Goal: Transaction & Acquisition: Purchase product/service

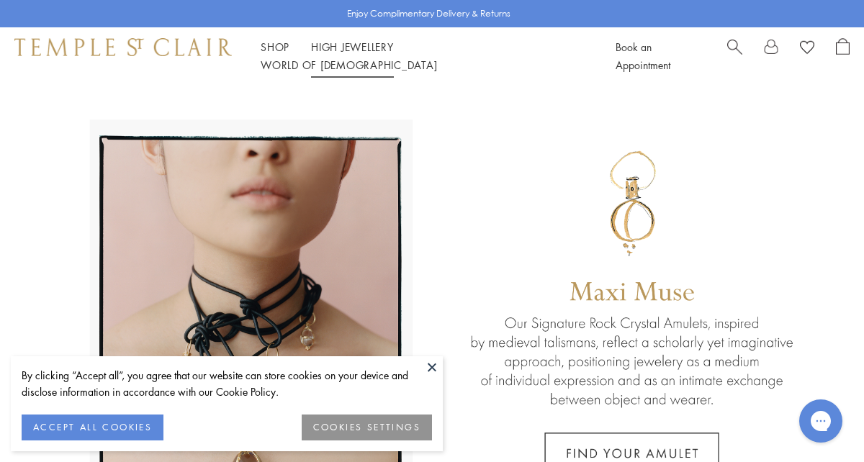
click at [354, 54] on link "High Jewellery High Jewellery" at bounding box center [352, 47] width 83 height 14
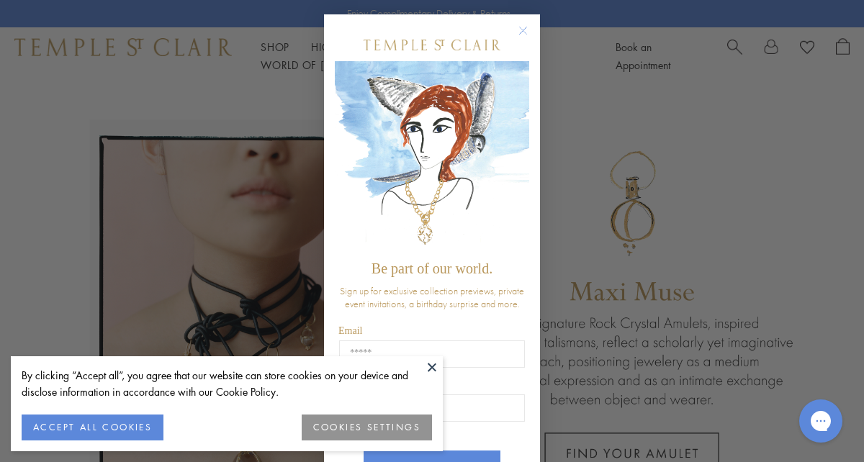
click at [526, 26] on circle "Close dialog" at bounding box center [523, 30] width 17 height 17
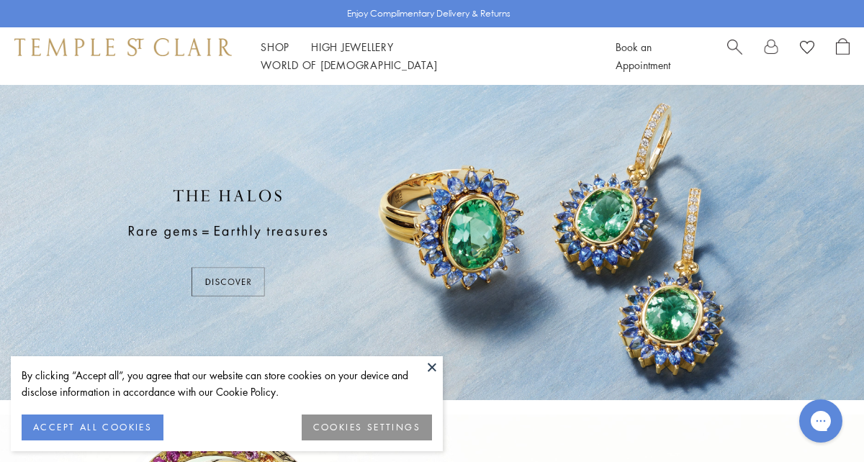
click at [362, 430] on button "COOKIES SETTINGS" at bounding box center [367, 428] width 130 height 26
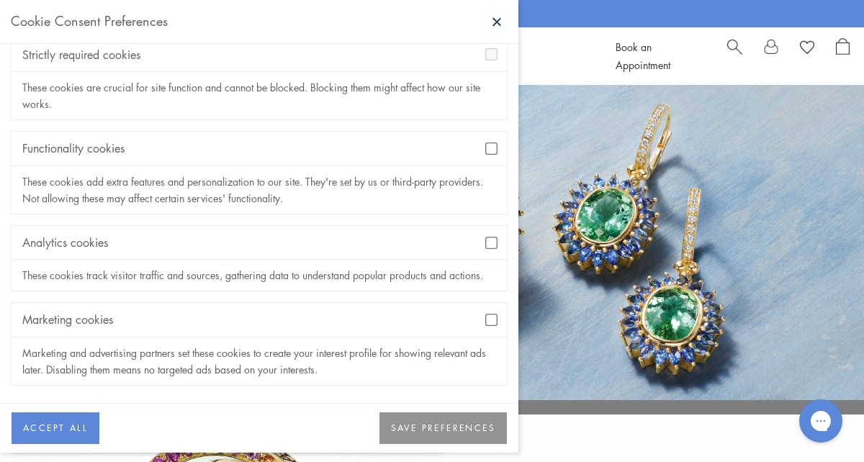
scroll to position [101, 0]
click at [459, 423] on button "SAVE PREFERENCES" at bounding box center [443, 429] width 127 height 32
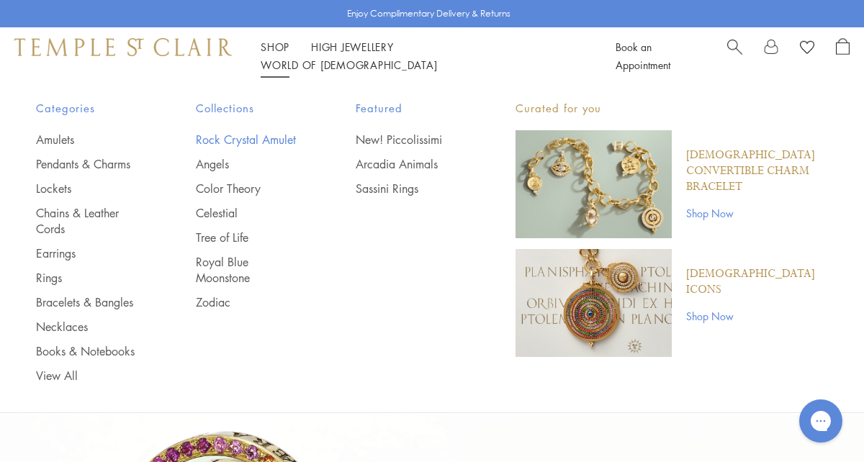
click at [244, 140] on link "Rock Crystal Amulet" at bounding box center [247, 140] width 102 height 16
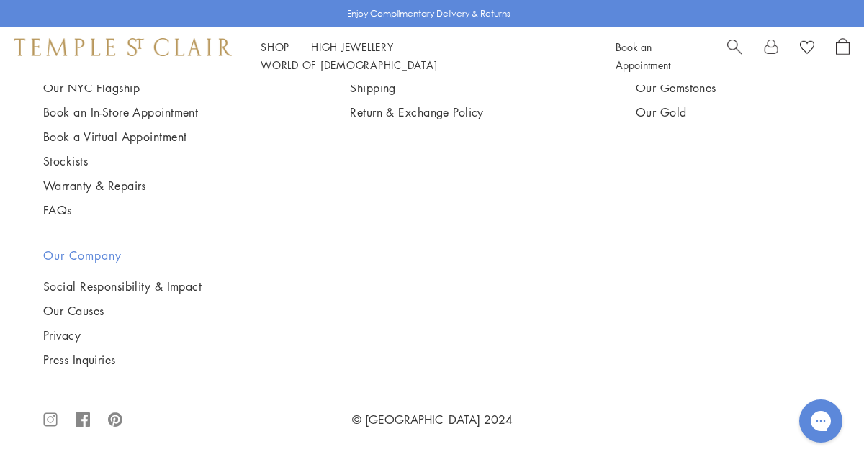
scroll to position [4575, 0]
click at [0, 0] on img at bounding box center [0, 0] width 0 height 0
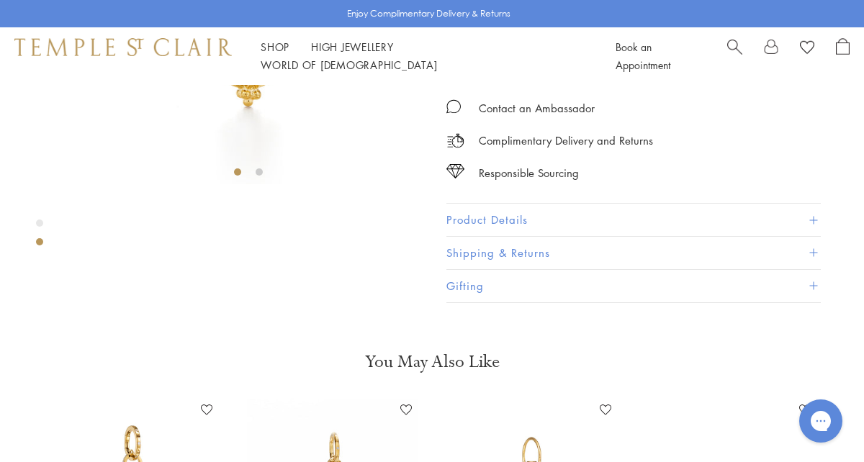
scroll to position [250, 0]
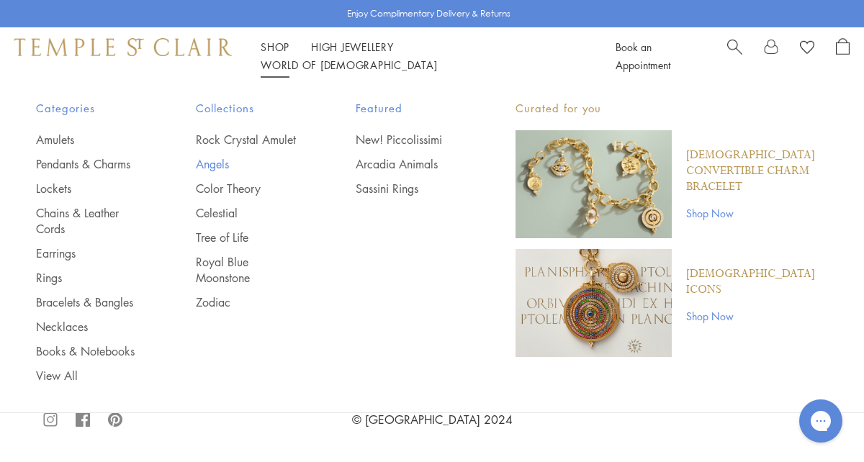
click at [217, 163] on link "Angels" at bounding box center [247, 164] width 102 height 16
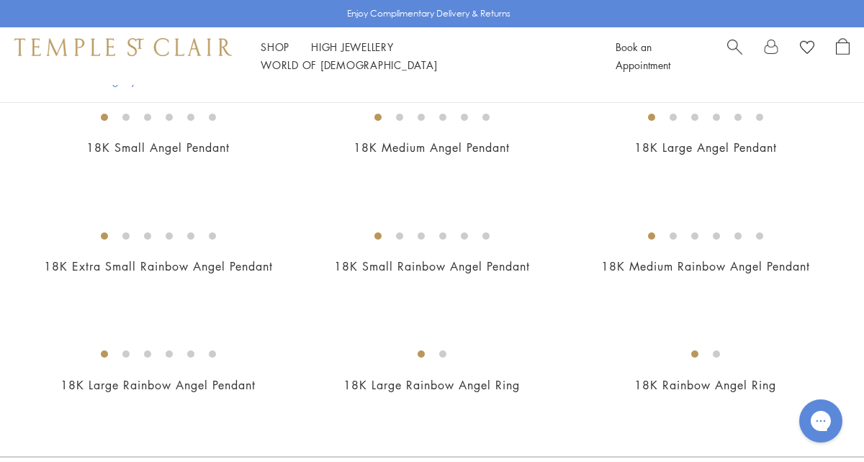
scroll to position [755, 0]
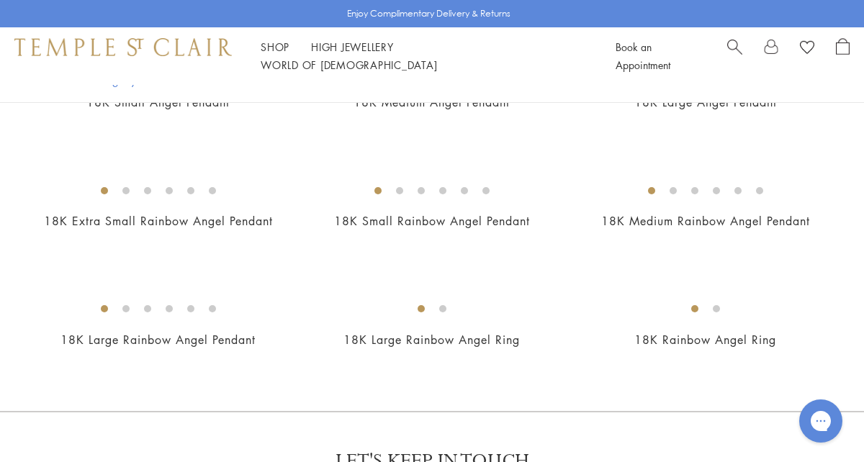
click at [0, 0] on img at bounding box center [0, 0] width 0 height 0
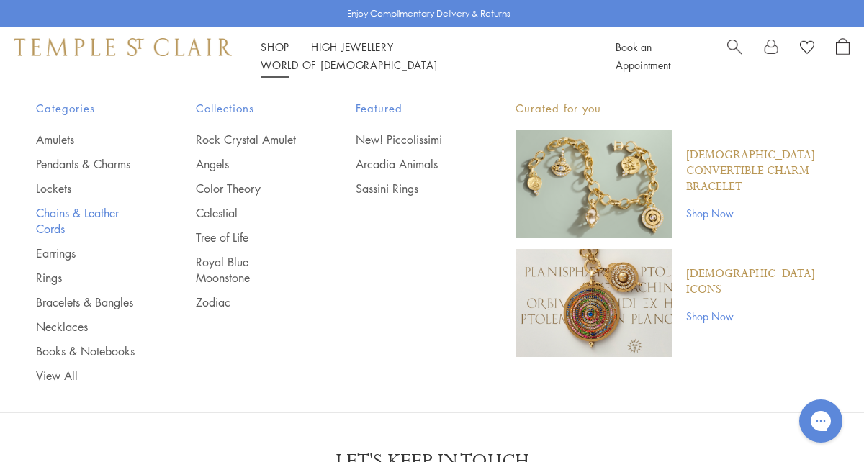
click at [89, 214] on link "Chains & Leather Cords" at bounding box center [87, 221] width 102 height 32
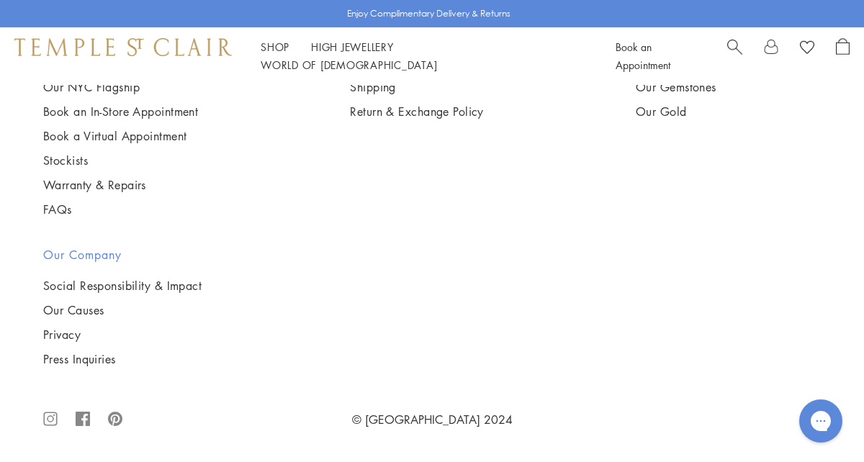
scroll to position [1528, 0]
click at [0, 0] on img at bounding box center [0, 0] width 0 height 0
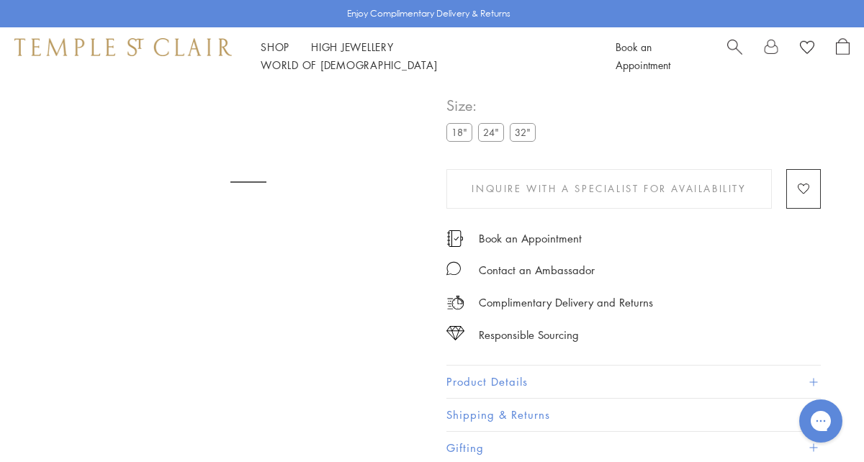
scroll to position [85, 0]
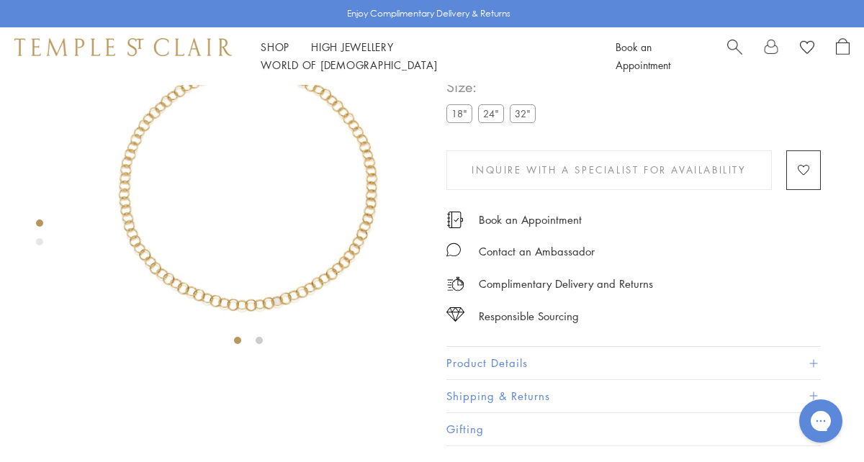
click at [483, 122] on label "24"" at bounding box center [491, 113] width 26 height 18
